Goal: Find specific page/section: Find specific page/section

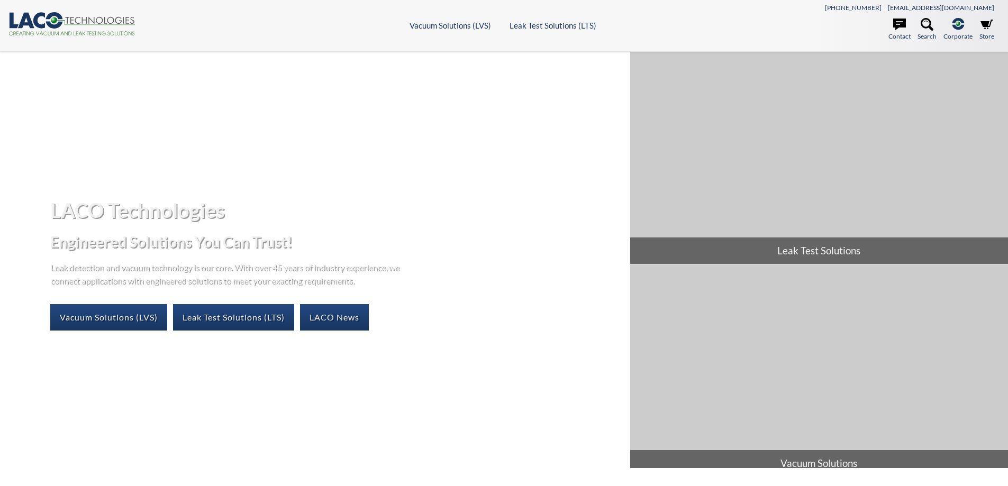
select select "Язык виджета Google Переводчика"
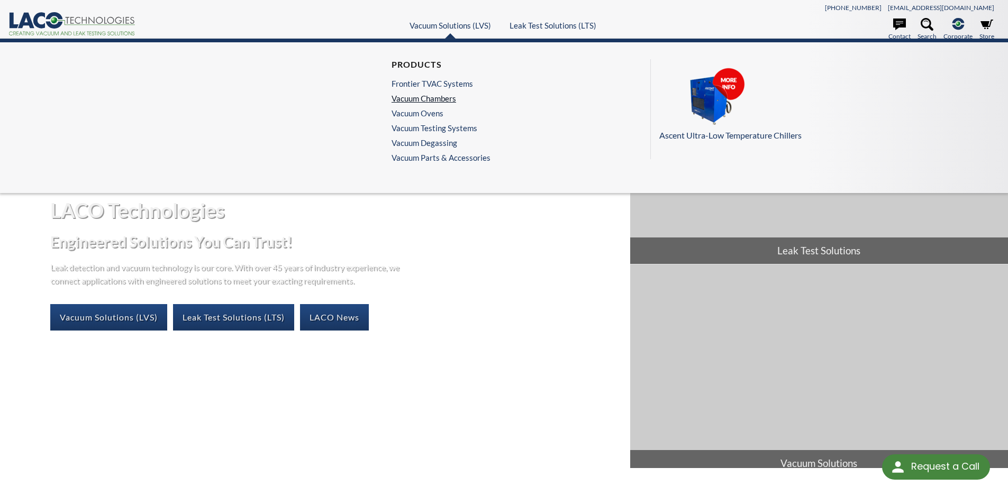
click at [427, 100] on link "Vacuum Chambers" at bounding box center [439, 99] width 94 height 10
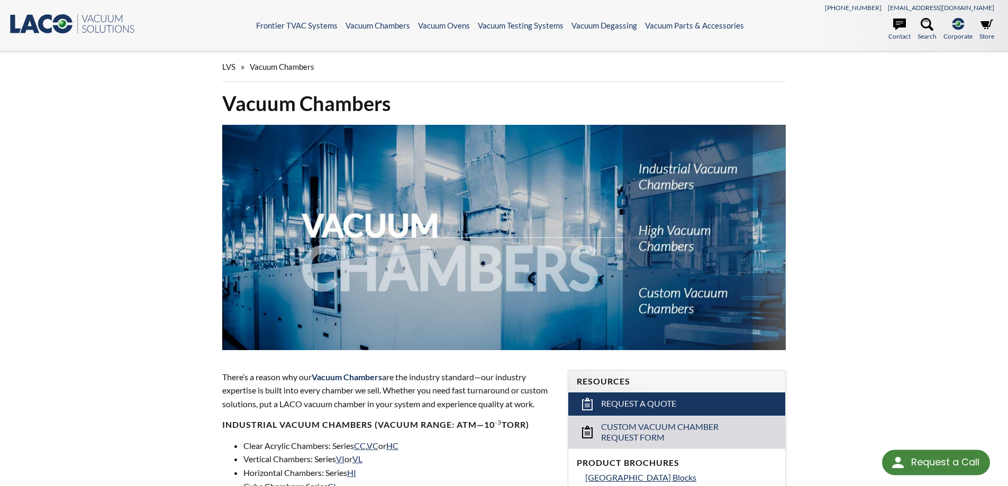
select select "Язык виджета Google Переводчика"
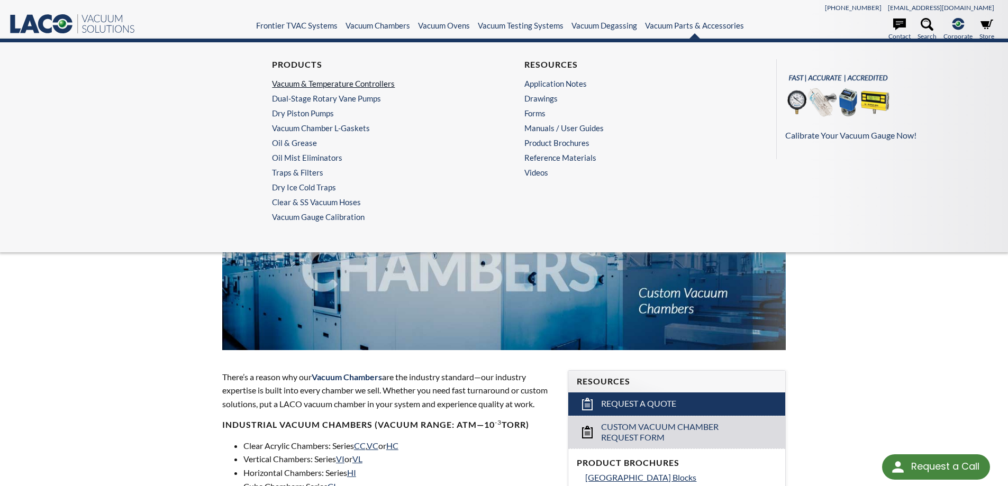
click at [342, 83] on link "Vacuum & Temperature Controllers" at bounding box center [375, 84] width 206 height 10
